Goal: Find specific page/section: Find specific page/section

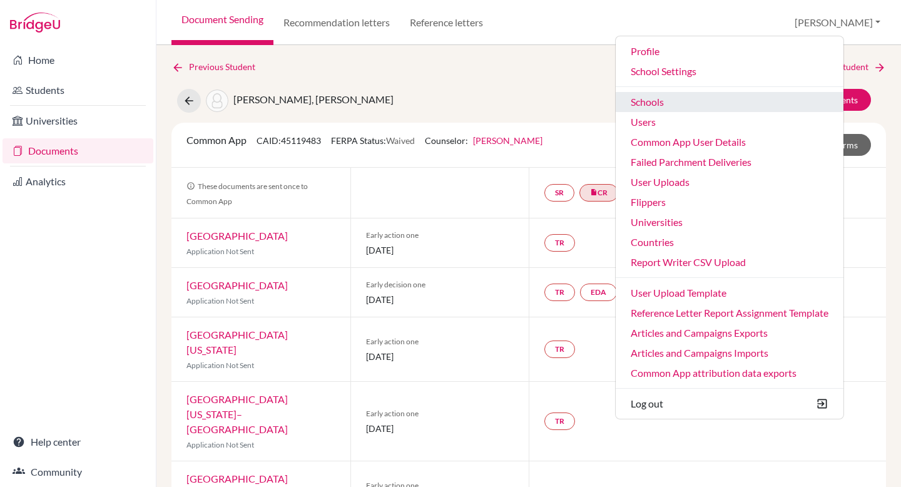
click at [756, 99] on link "Schools" at bounding box center [730, 102] width 228 height 20
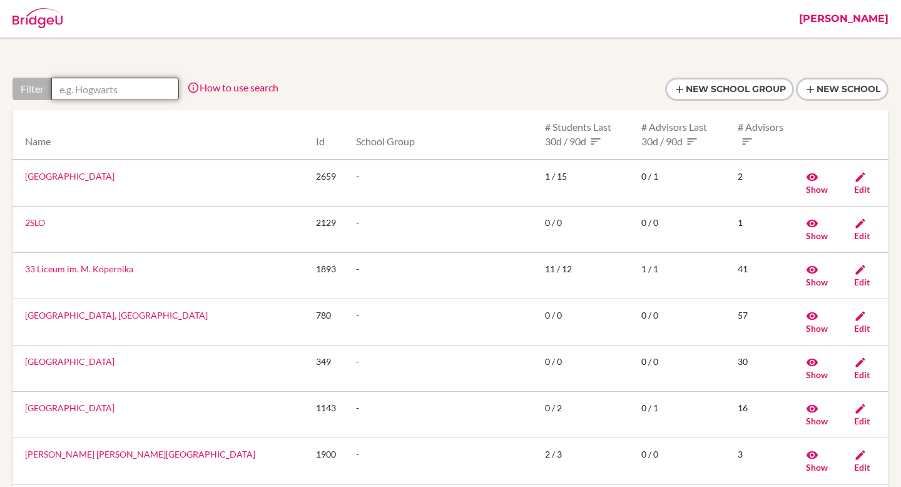
click at [94, 90] on input "text" at bounding box center [115, 89] width 128 height 23
paste input "Antares Bilingual School"
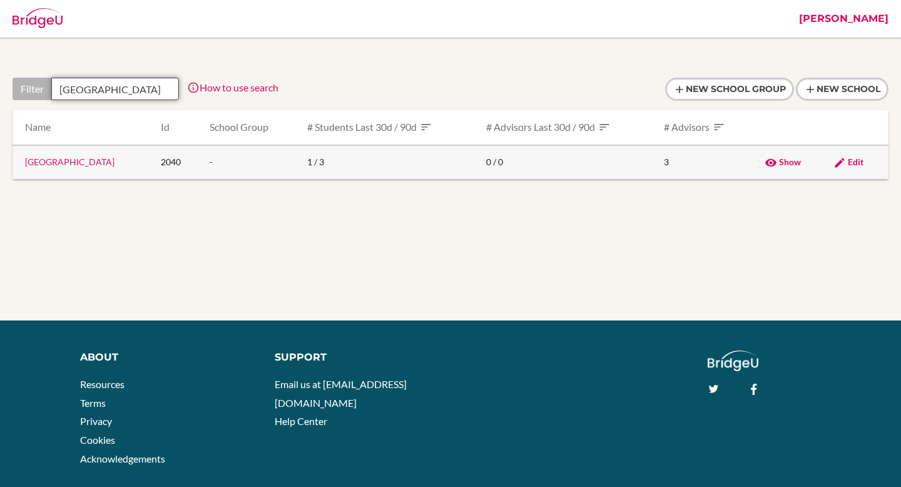
type input "Antares Bilingual School"
click at [92, 167] on link "Antares Bilingual School" at bounding box center [69, 161] width 89 height 11
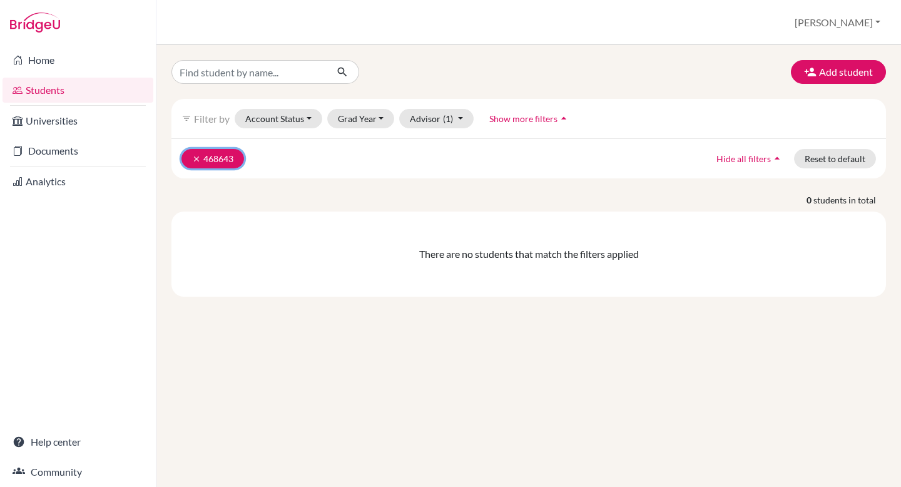
click at [195, 164] on button "clear 468643" at bounding box center [212, 158] width 63 height 19
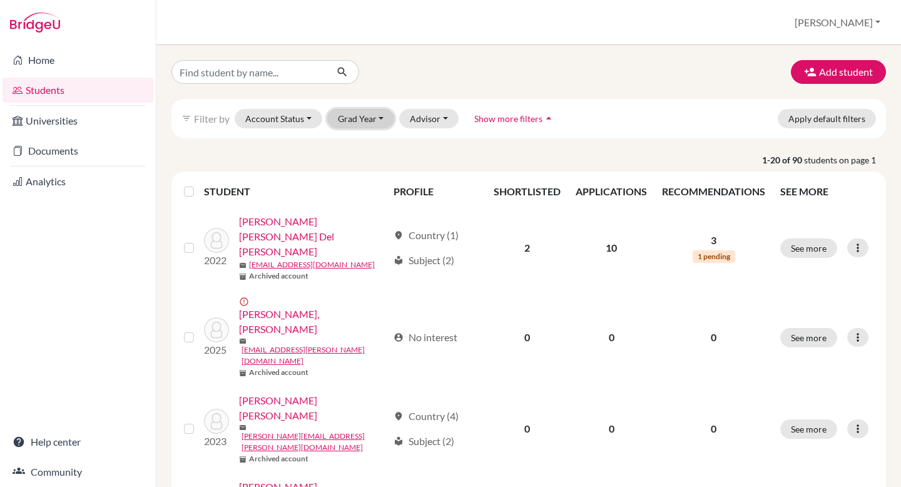
click at [353, 116] on button "Grad Year" at bounding box center [361, 118] width 68 height 19
click at [354, 162] on span "2026" at bounding box center [354, 165] width 23 height 15
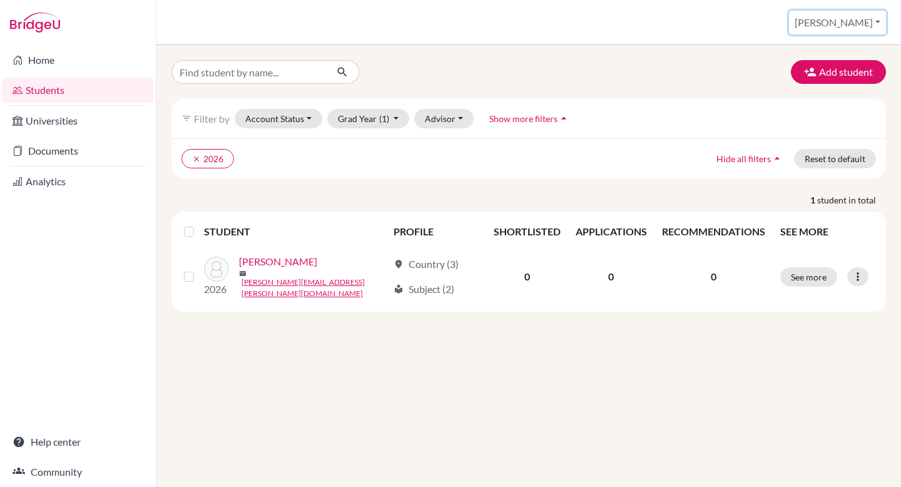
click at [847, 33] on button "[PERSON_NAME]" at bounding box center [837, 23] width 97 height 24
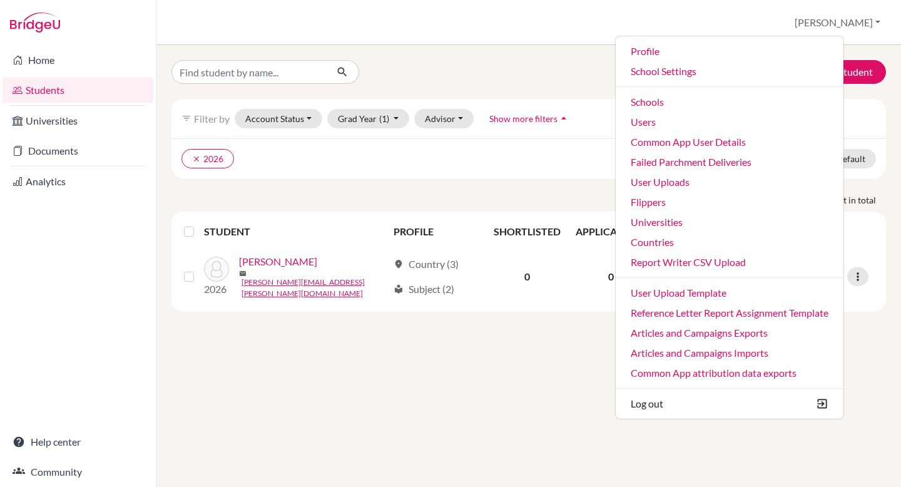
click at [599, 60] on div "Add student" at bounding box center [528, 72] width 733 height 24
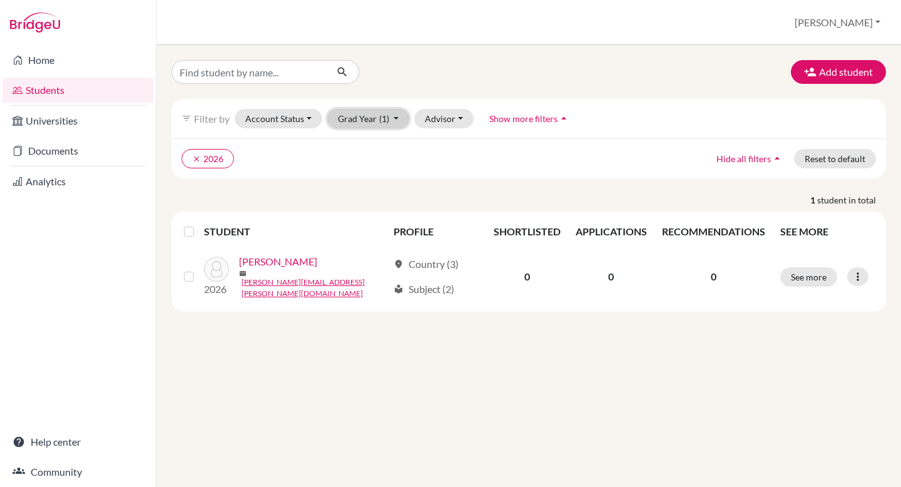
click at [374, 126] on button "Grad Year (1)" at bounding box center [368, 118] width 83 height 19
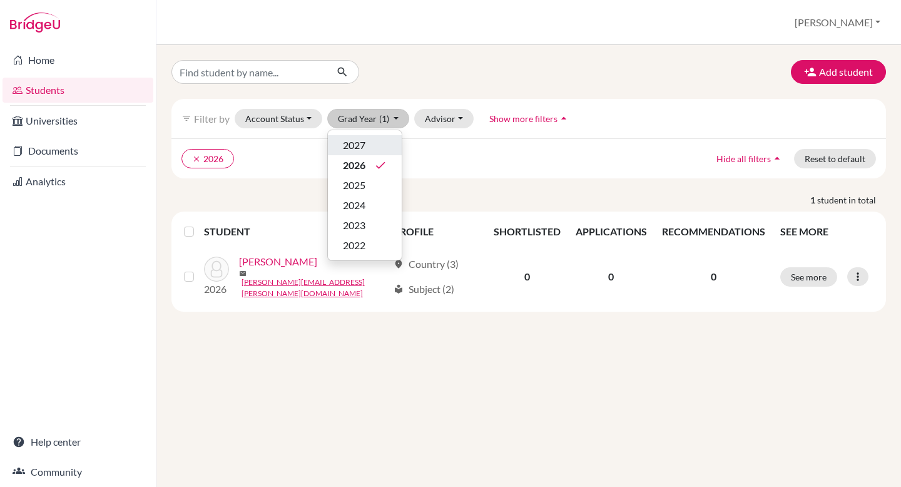
click at [362, 149] on span "2027" at bounding box center [354, 145] width 23 height 15
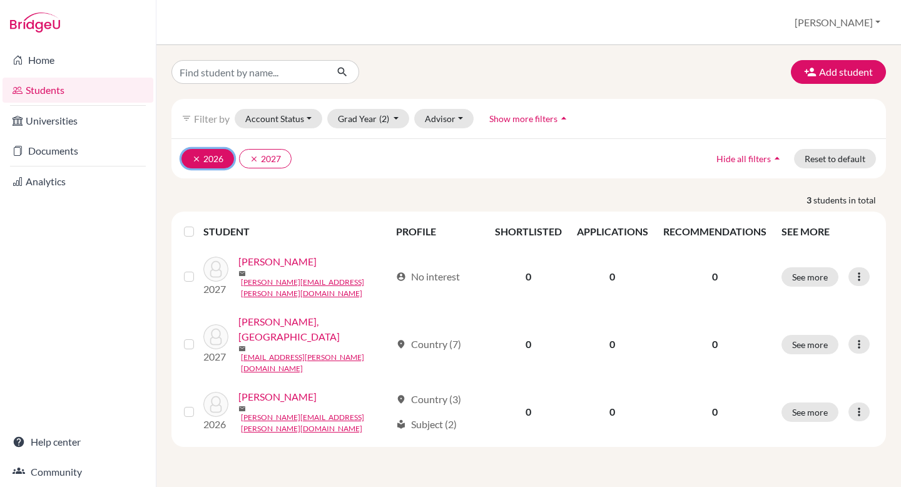
click at [193, 165] on button "clear 2026" at bounding box center [207, 158] width 53 height 19
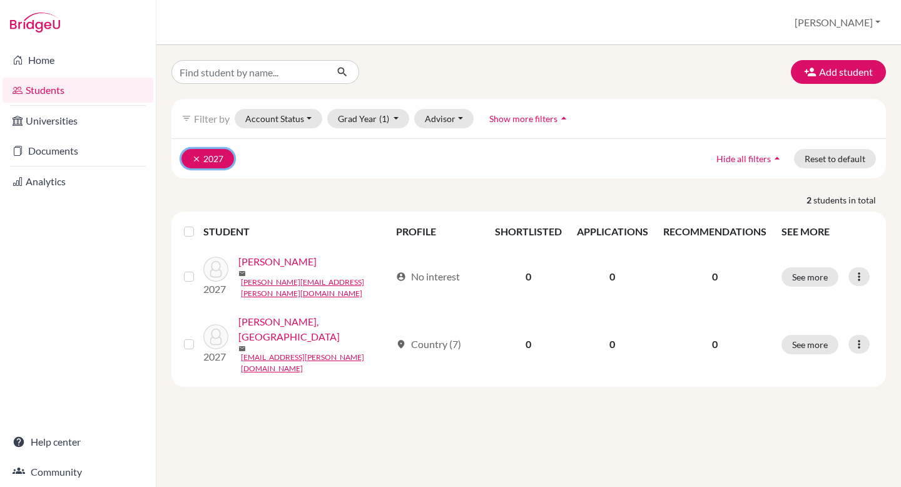
click at [196, 159] on icon "clear" at bounding box center [196, 159] width 9 height 9
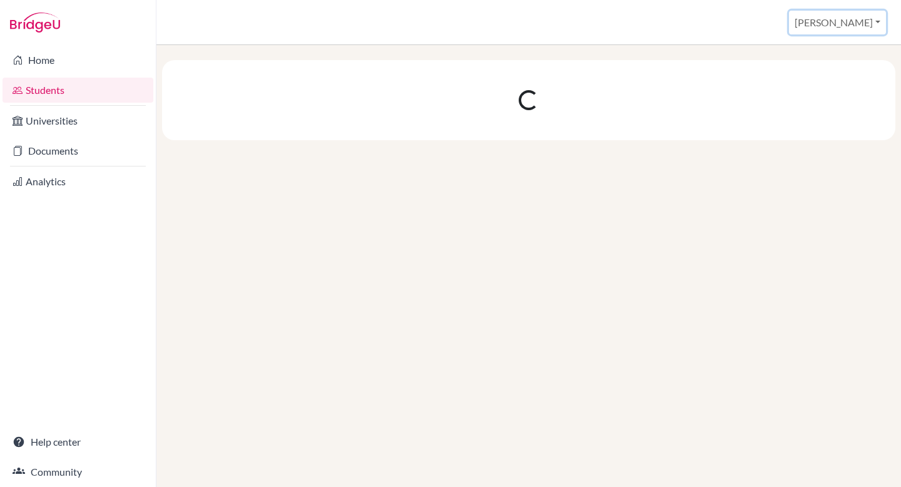
click at [863, 29] on button "[PERSON_NAME]" at bounding box center [837, 23] width 97 height 24
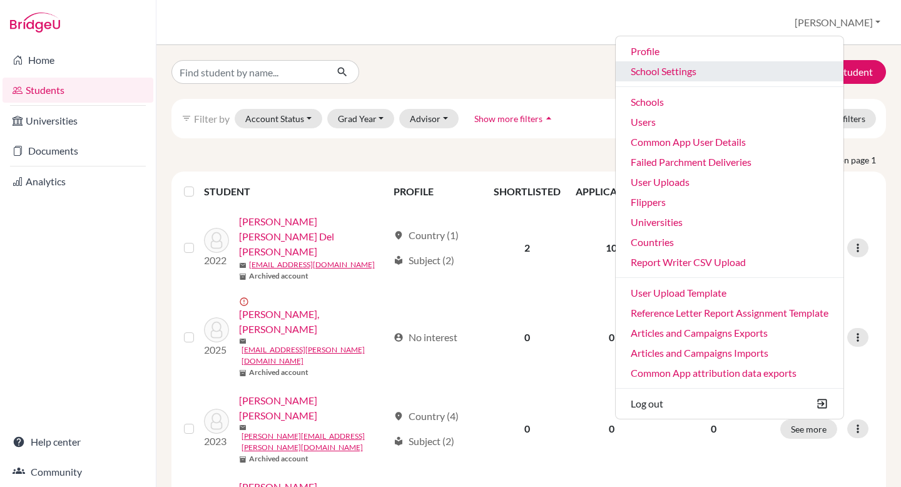
click at [775, 71] on link "School Settings" at bounding box center [730, 71] width 228 height 20
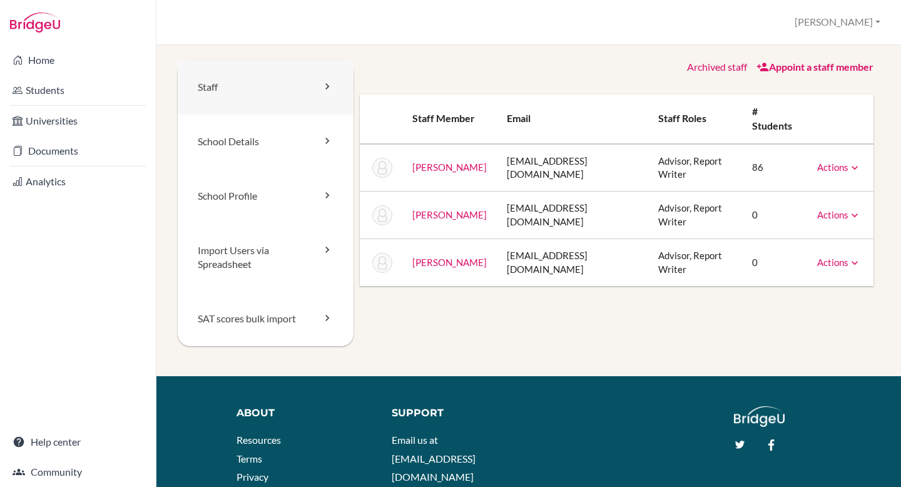
click at [295, 81] on link "Staff" at bounding box center [266, 87] width 176 height 54
drag, startPoint x: 502, startPoint y: 150, endPoint x: 596, endPoint y: 160, distance: 94.4
click at [596, 160] on td "ncooper@antares.edu.hn" at bounding box center [573, 168] width 152 height 48
copy td "ncooper@antares.edu.hn"
click at [862, 33] on button "[PERSON_NAME]" at bounding box center [837, 22] width 97 height 23
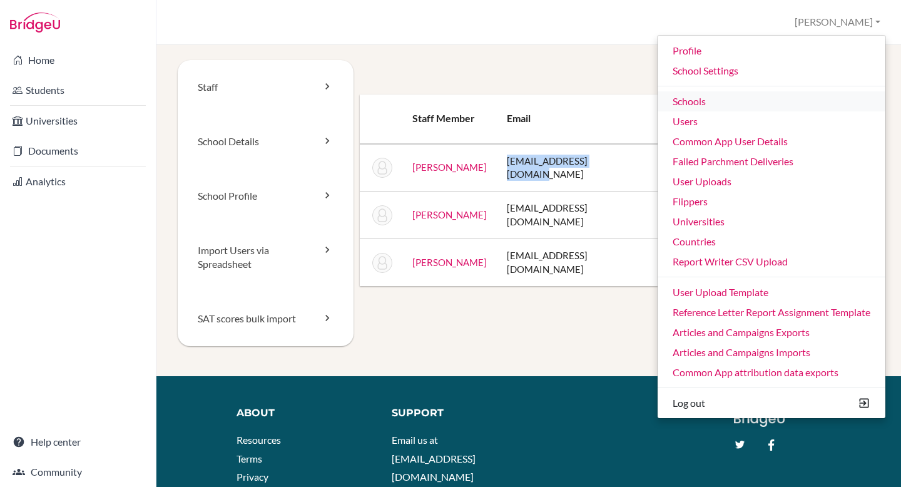
click at [777, 110] on link "Schools" at bounding box center [772, 101] width 228 height 20
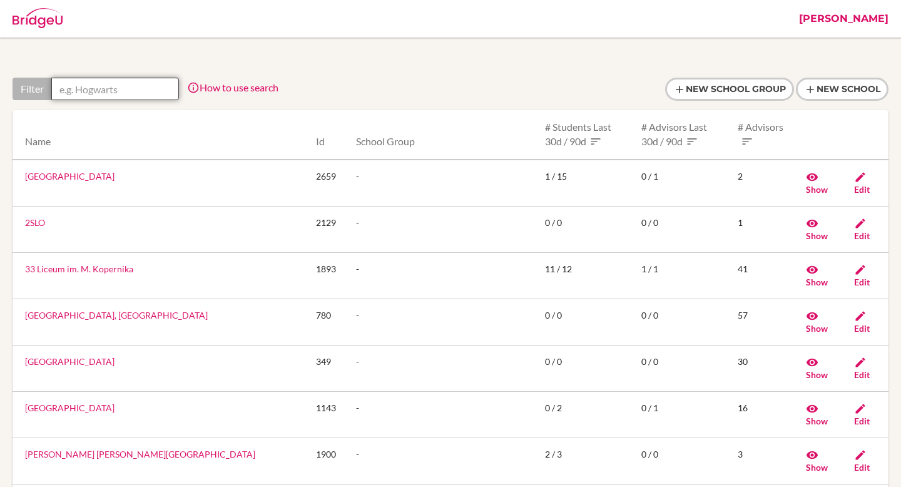
click at [86, 81] on input "text" at bounding box center [115, 89] width 128 height 23
paste input "Aldebaran Bilingual School"
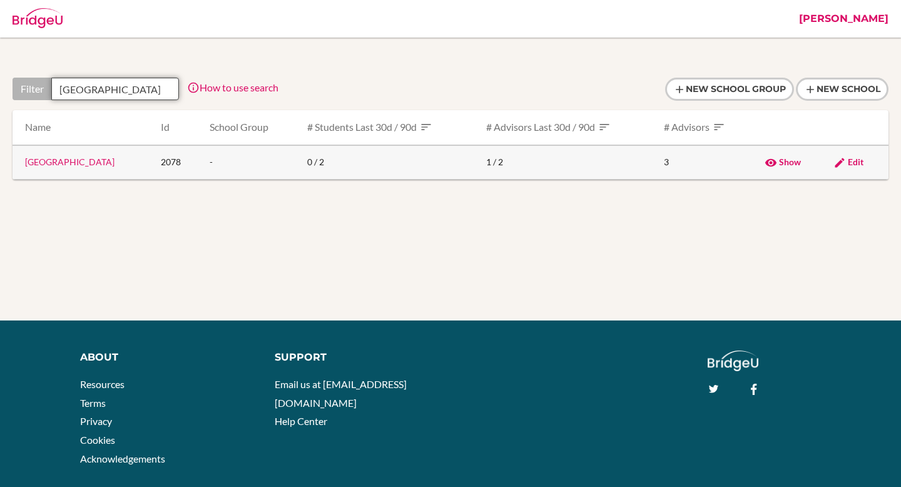
type input "Aldebaran Bilingual School"
click at [91, 159] on link "Aldebaran Bilingual School" at bounding box center [69, 161] width 89 height 11
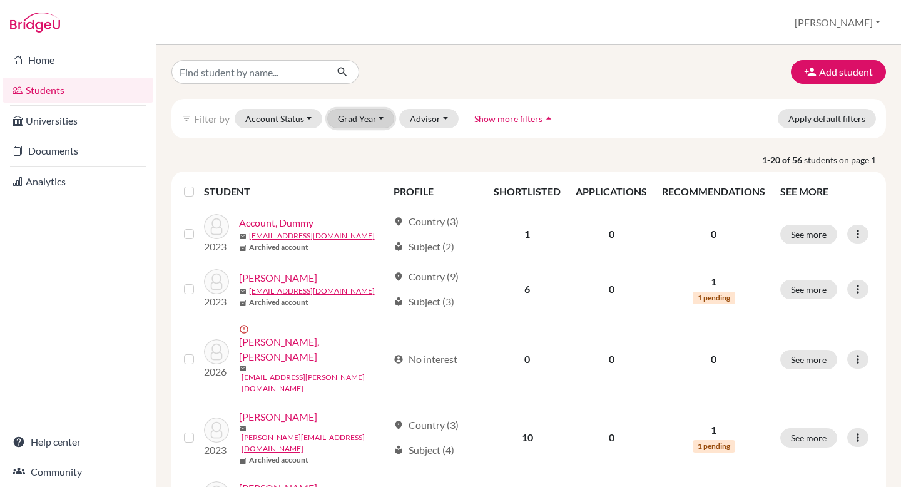
click at [364, 122] on button "Grad Year" at bounding box center [361, 118] width 68 height 19
click at [367, 145] on div "2026" at bounding box center [365, 145] width 44 height 15
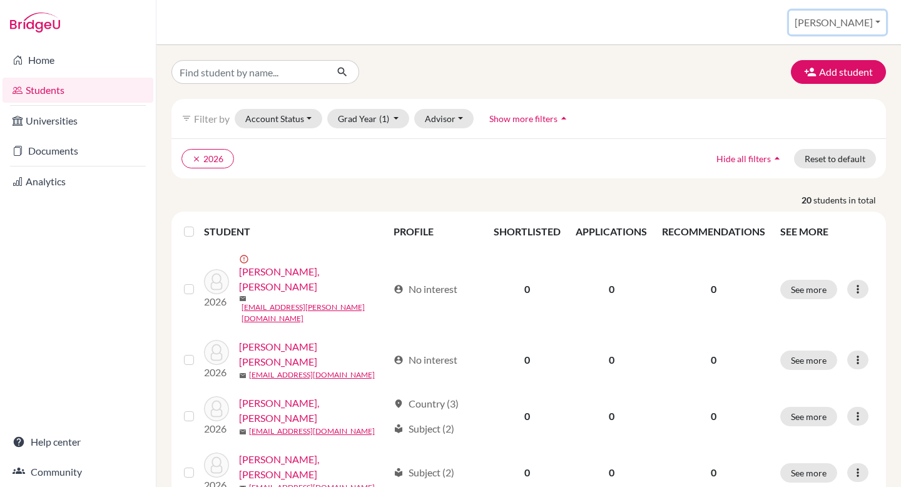
click at [868, 16] on button "[PERSON_NAME]" at bounding box center [837, 23] width 97 height 24
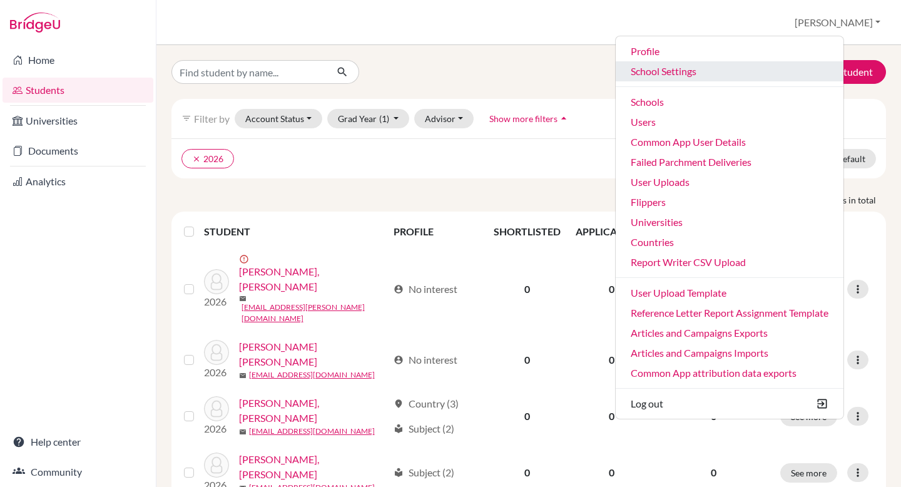
click at [694, 80] on link "School Settings" at bounding box center [730, 71] width 228 height 20
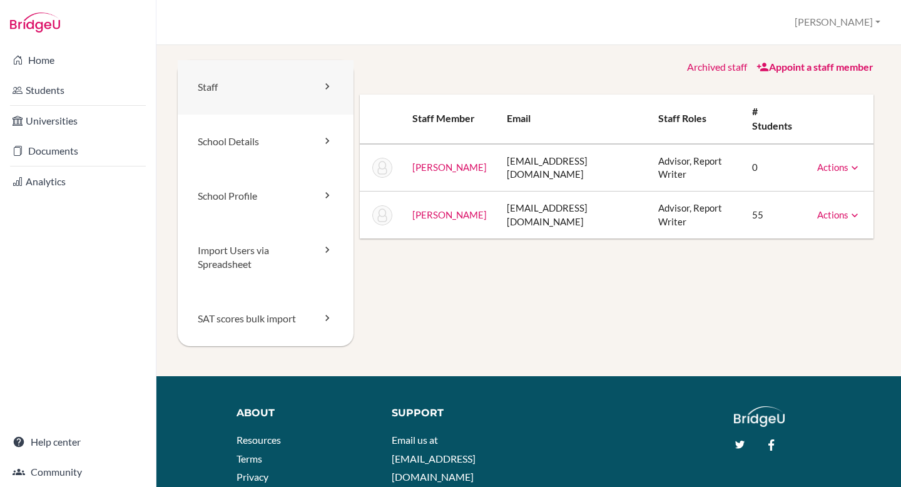
click at [279, 78] on link "Staff" at bounding box center [266, 87] width 176 height 54
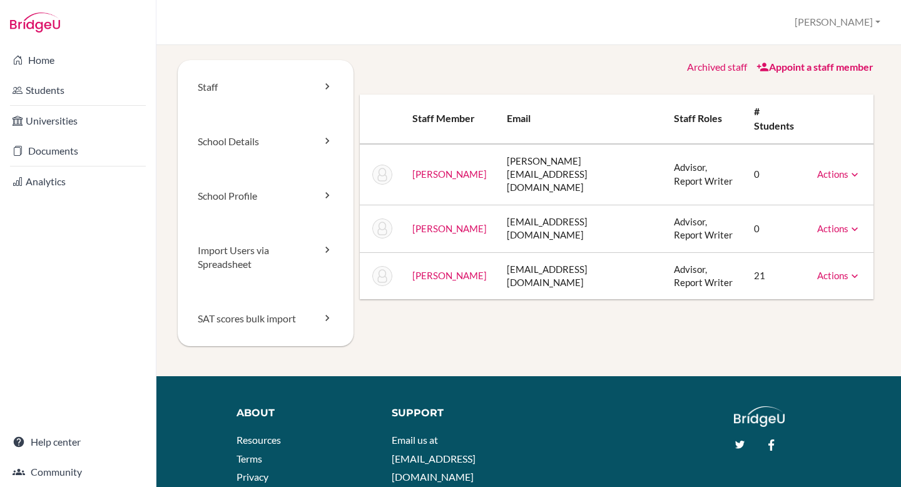
click at [526, 252] on td "rzuniga@aef.edu.hn" at bounding box center [581, 275] width 168 height 47
copy tr "rzuniga@aef.edu.hn"
click at [836, 27] on button "[PERSON_NAME]" at bounding box center [837, 22] width 97 height 23
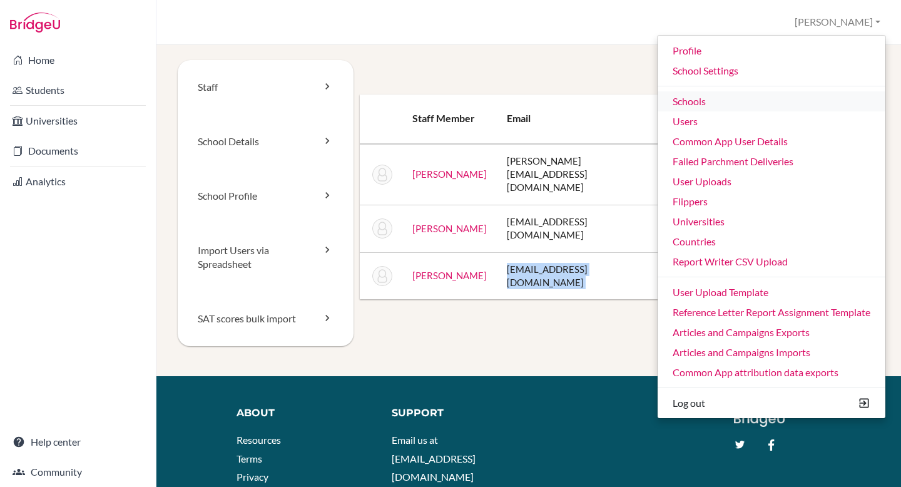
click at [761, 93] on link "Schools" at bounding box center [772, 101] width 228 height 20
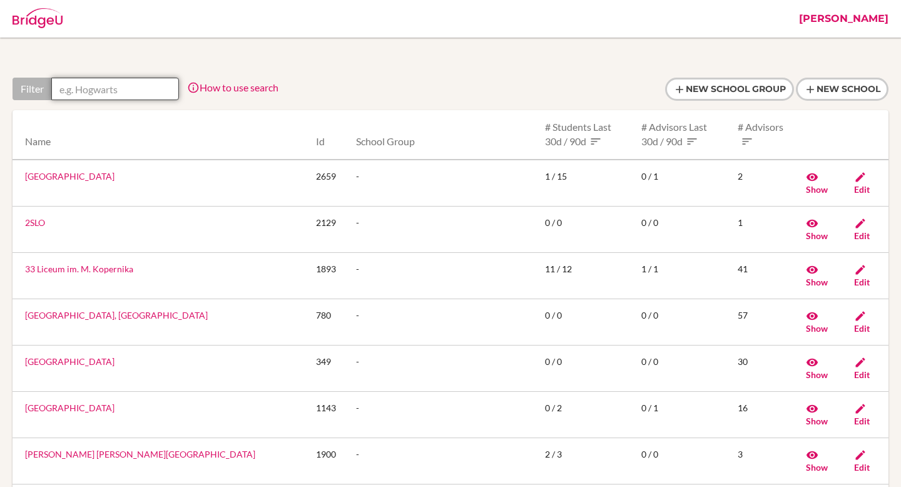
click at [113, 86] on input "text" at bounding box center [115, 89] width 128 height 23
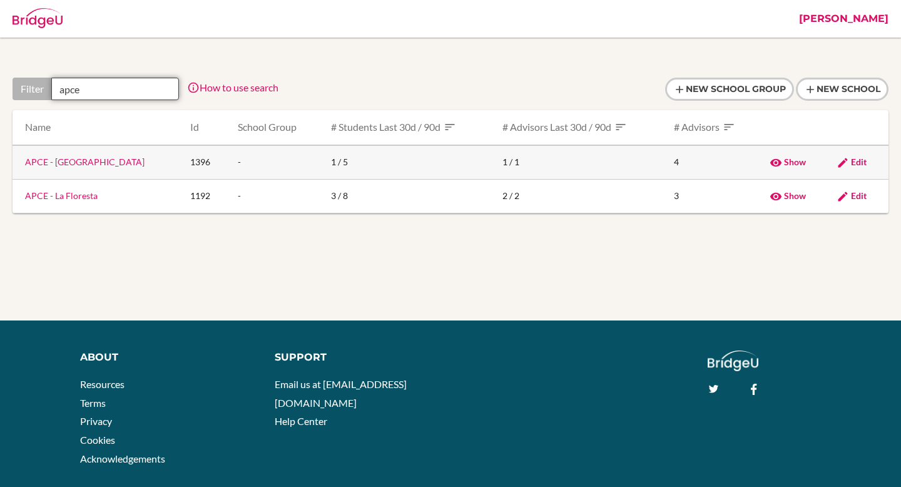
type input "apce"
click at [98, 161] on link "APCE - [GEOGRAPHIC_DATA]" at bounding box center [85, 161] width 120 height 11
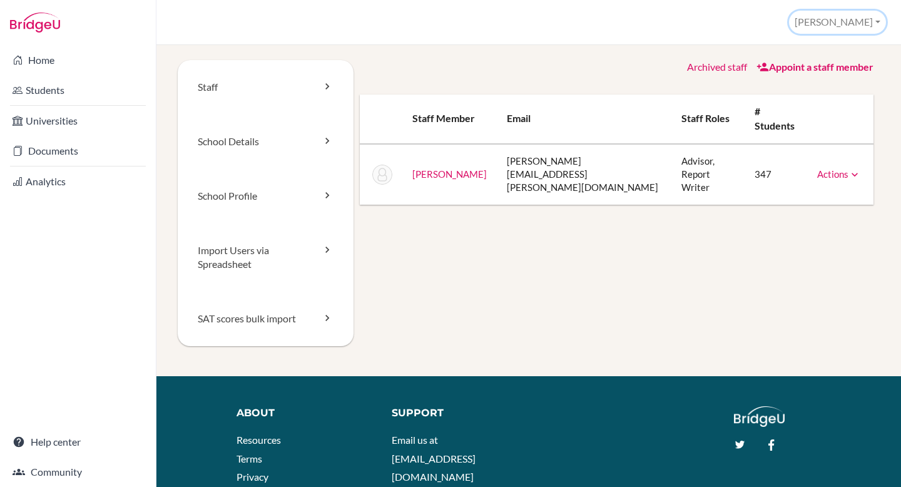
click at [858, 24] on button "[PERSON_NAME]" at bounding box center [837, 22] width 97 height 23
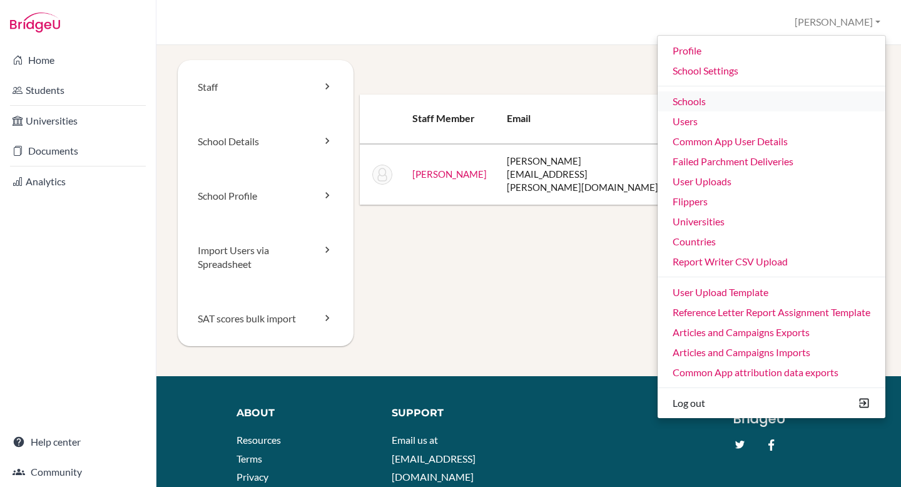
click at [777, 98] on link "Schools" at bounding box center [772, 101] width 228 height 20
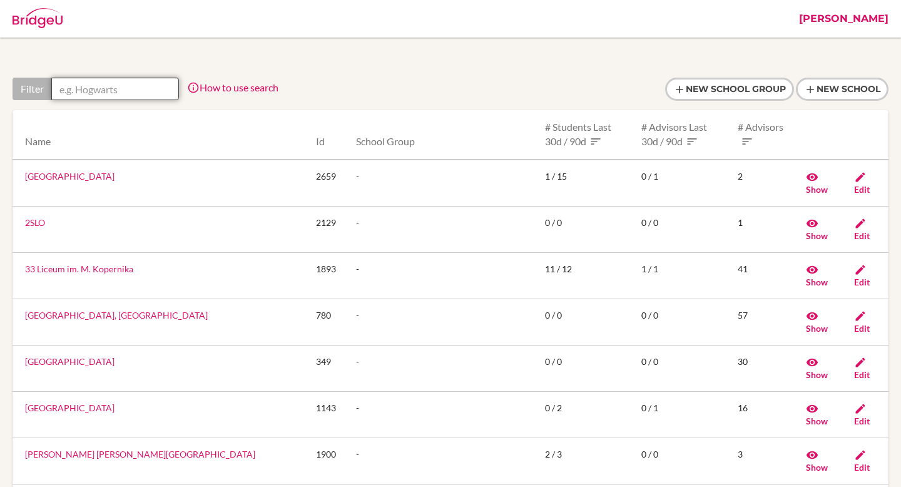
click at [124, 86] on input "text" at bounding box center [115, 89] width 128 height 23
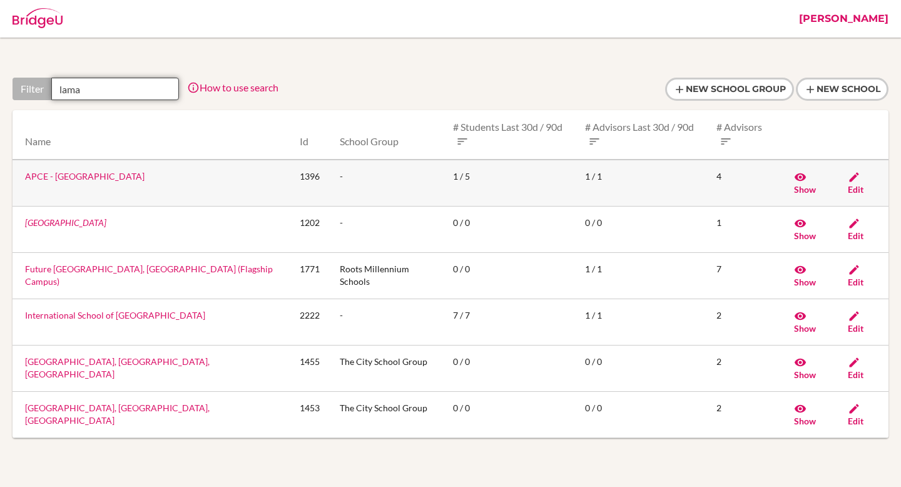
type input "lama"
click at [71, 178] on link "APCE - Colegio Lamatepec" at bounding box center [85, 176] width 120 height 11
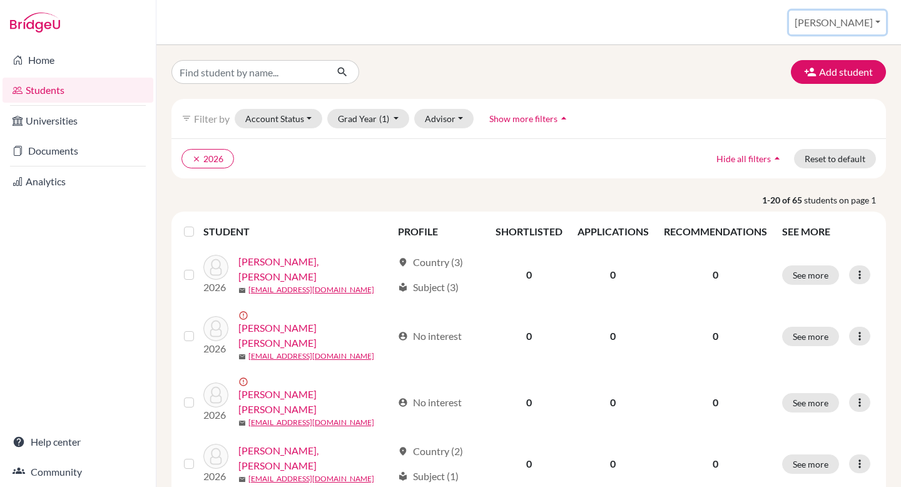
click at [872, 21] on button "[PERSON_NAME]" at bounding box center [837, 23] width 97 height 24
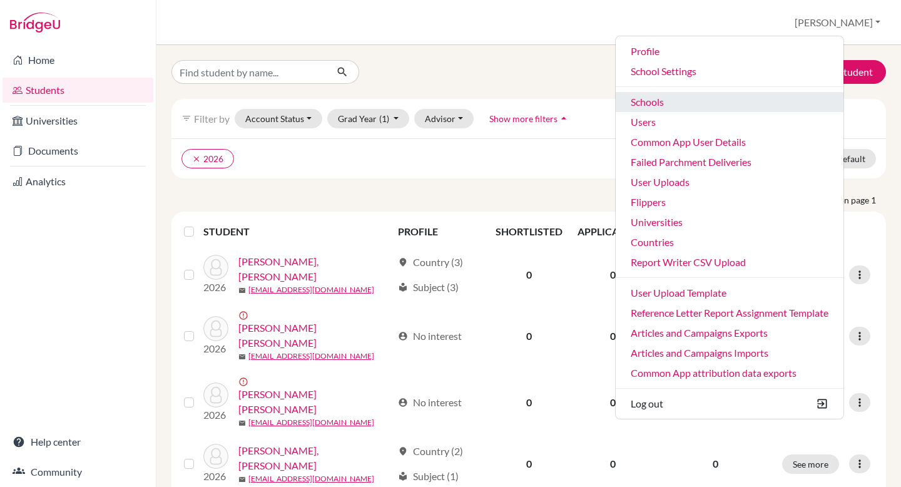
click at [777, 96] on link "Schools" at bounding box center [730, 102] width 228 height 20
